Goal: Transaction & Acquisition: Purchase product/service

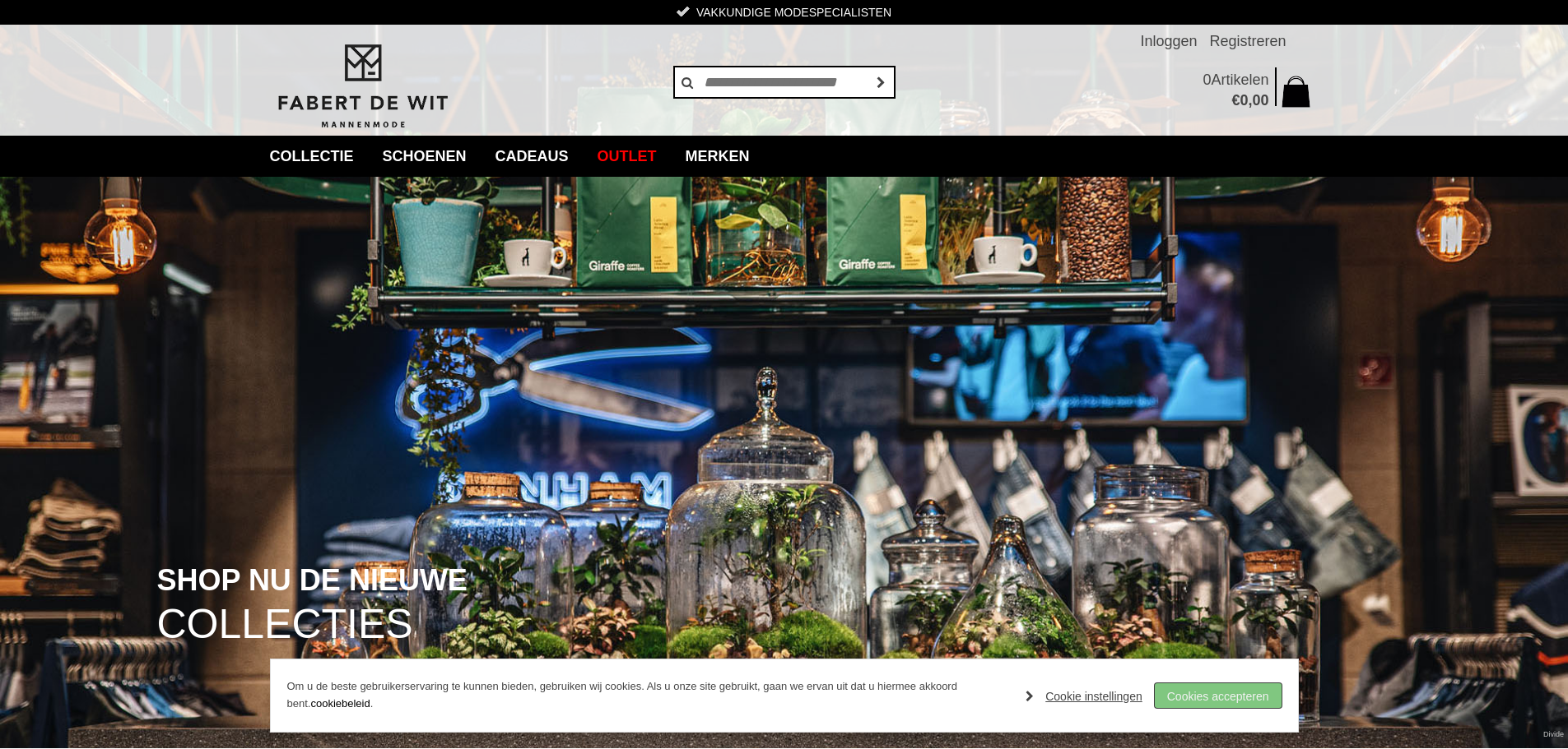
click at [1191, 691] on link "Cookies accepteren" at bounding box center [1218, 696] width 127 height 25
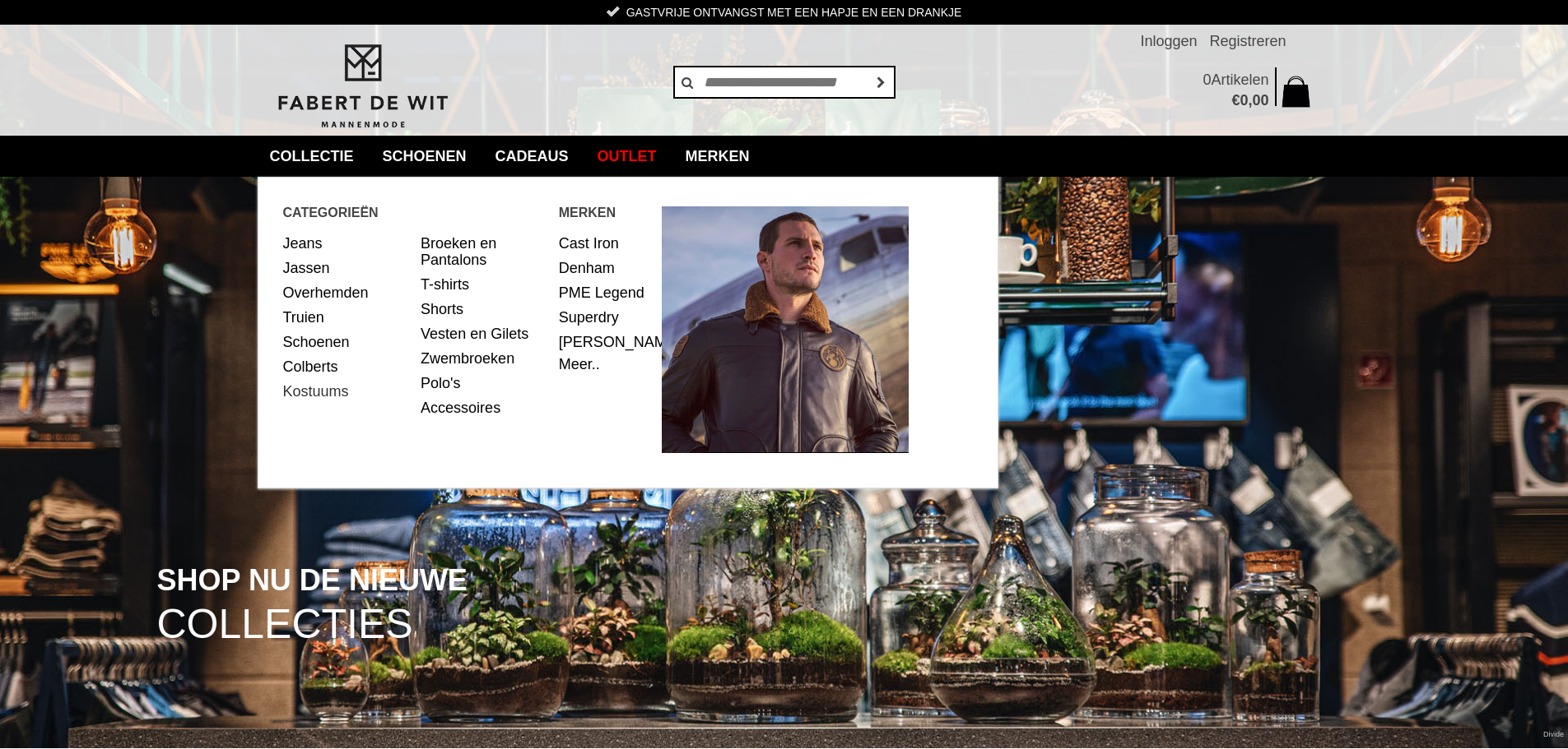
click at [303, 389] on link "Kostuums" at bounding box center [346, 391] width 126 height 25
